Goal: Contribute content

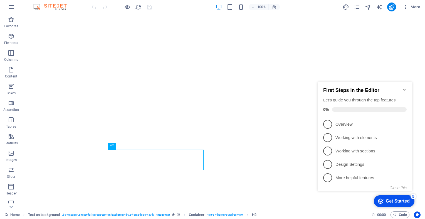
click at [405, 87] on icon "Minimize checklist" at bounding box center [404, 89] width 4 height 4
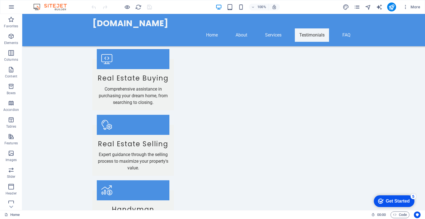
scroll to position [617, 0]
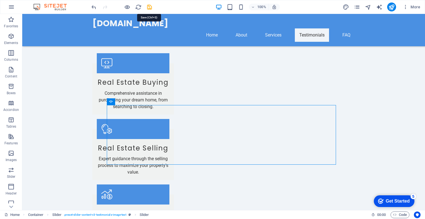
click at [151, 6] on icon "save" at bounding box center [149, 7] width 6 height 6
